Goal: Information Seeking & Learning: Learn about a topic

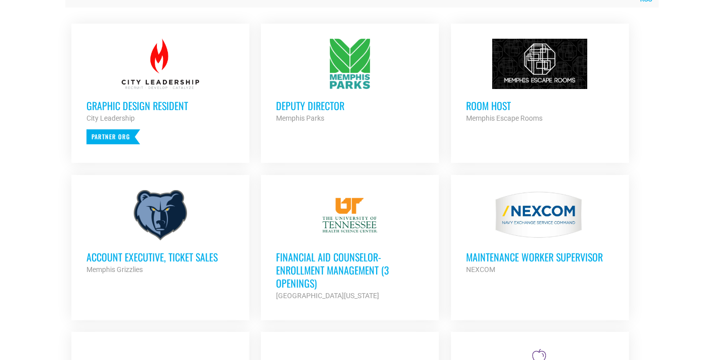
scroll to position [437, 0]
click at [321, 100] on h3 "Deputy Director" at bounding box center [350, 106] width 148 height 13
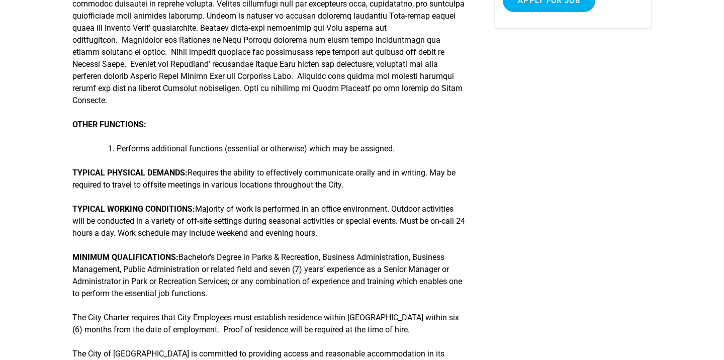
scroll to position [252, 0]
